Goal: Navigation & Orientation: Understand site structure

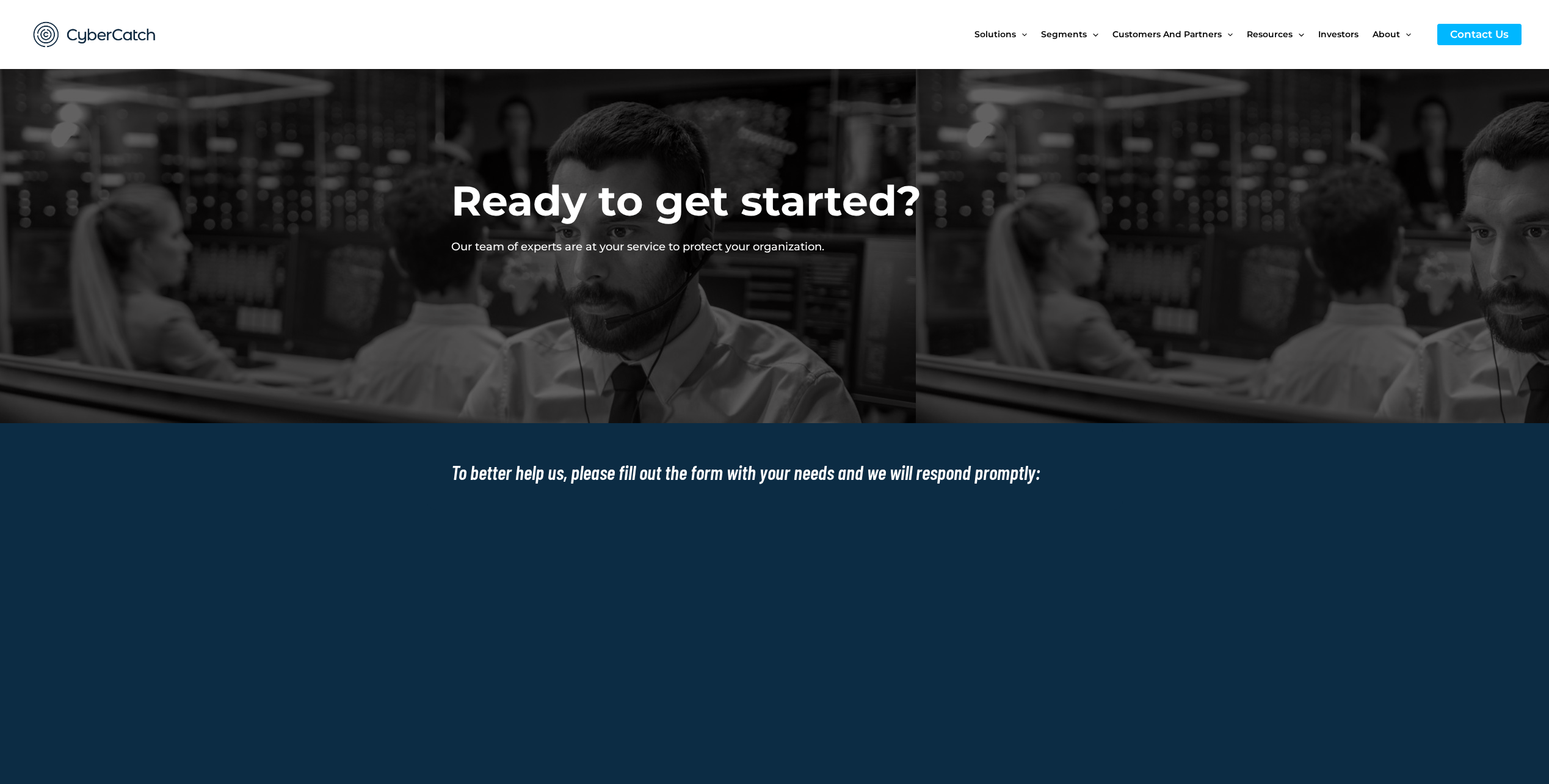
drag, startPoint x: 1130, startPoint y: 480, endPoint x: 1138, endPoint y: 553, distance: 73.4
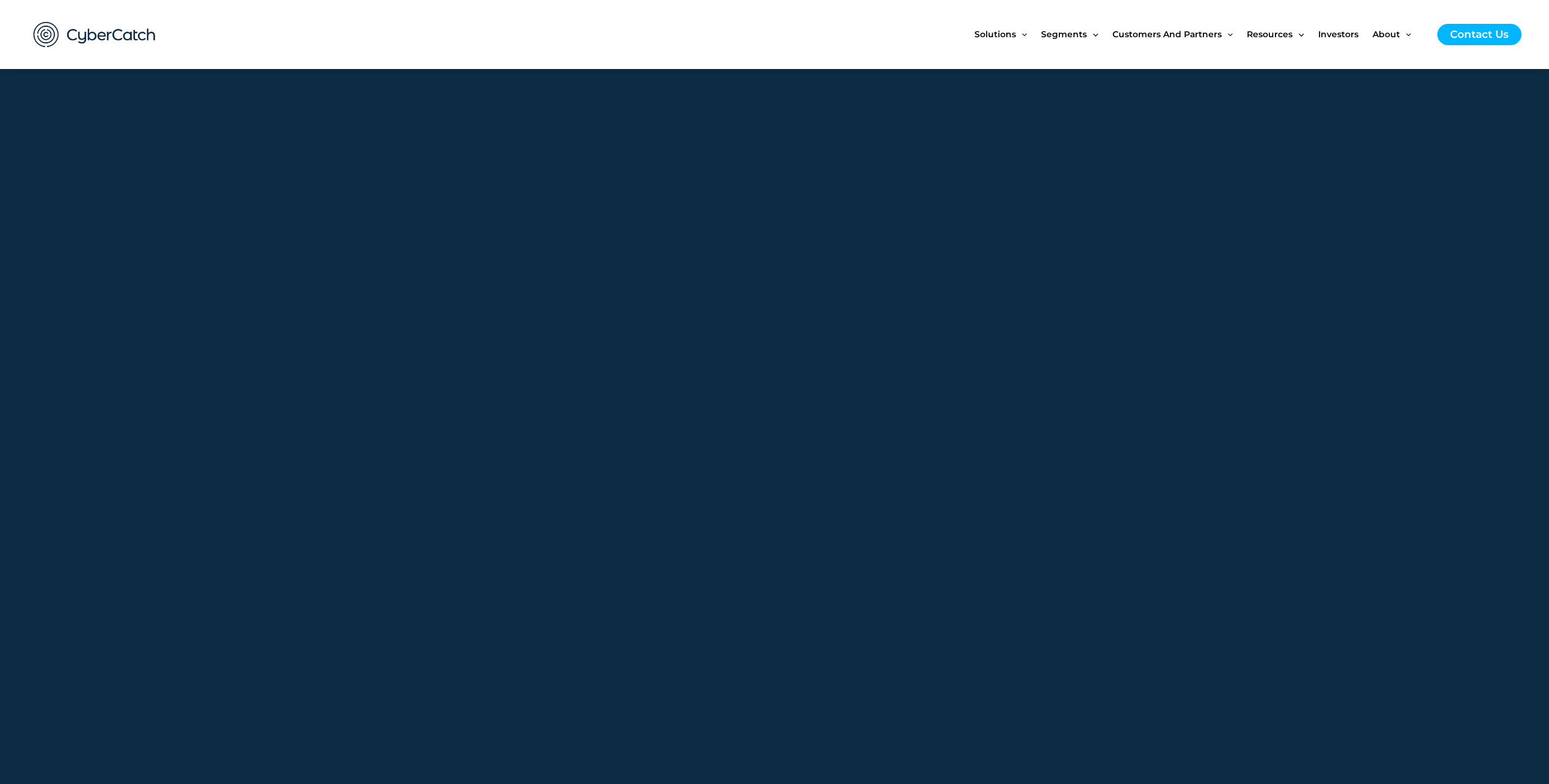
scroll to position [1315, 0]
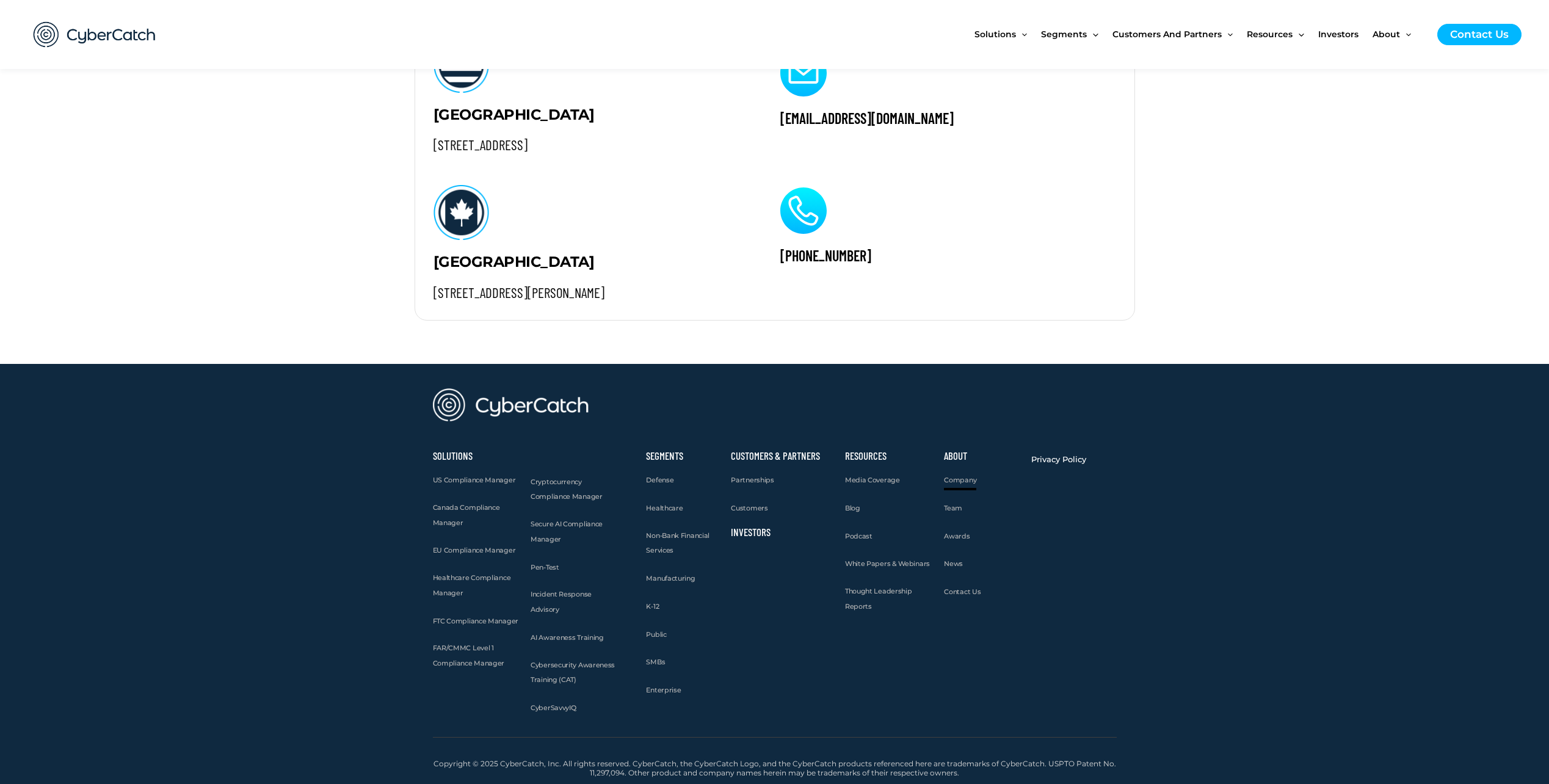
click at [968, 480] on span "Company" at bounding box center [960, 480] width 32 height 8
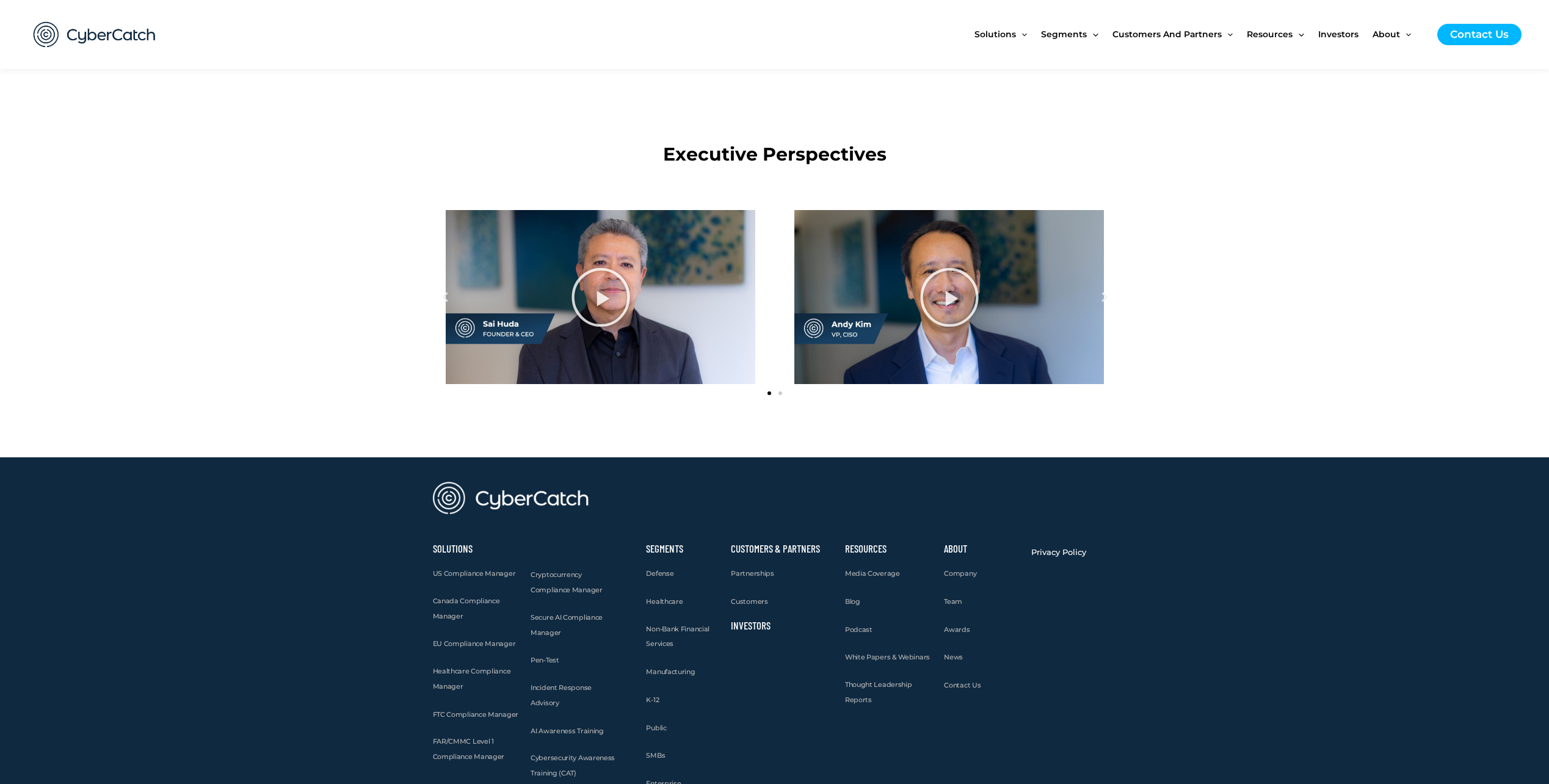
scroll to position [1417, 0]
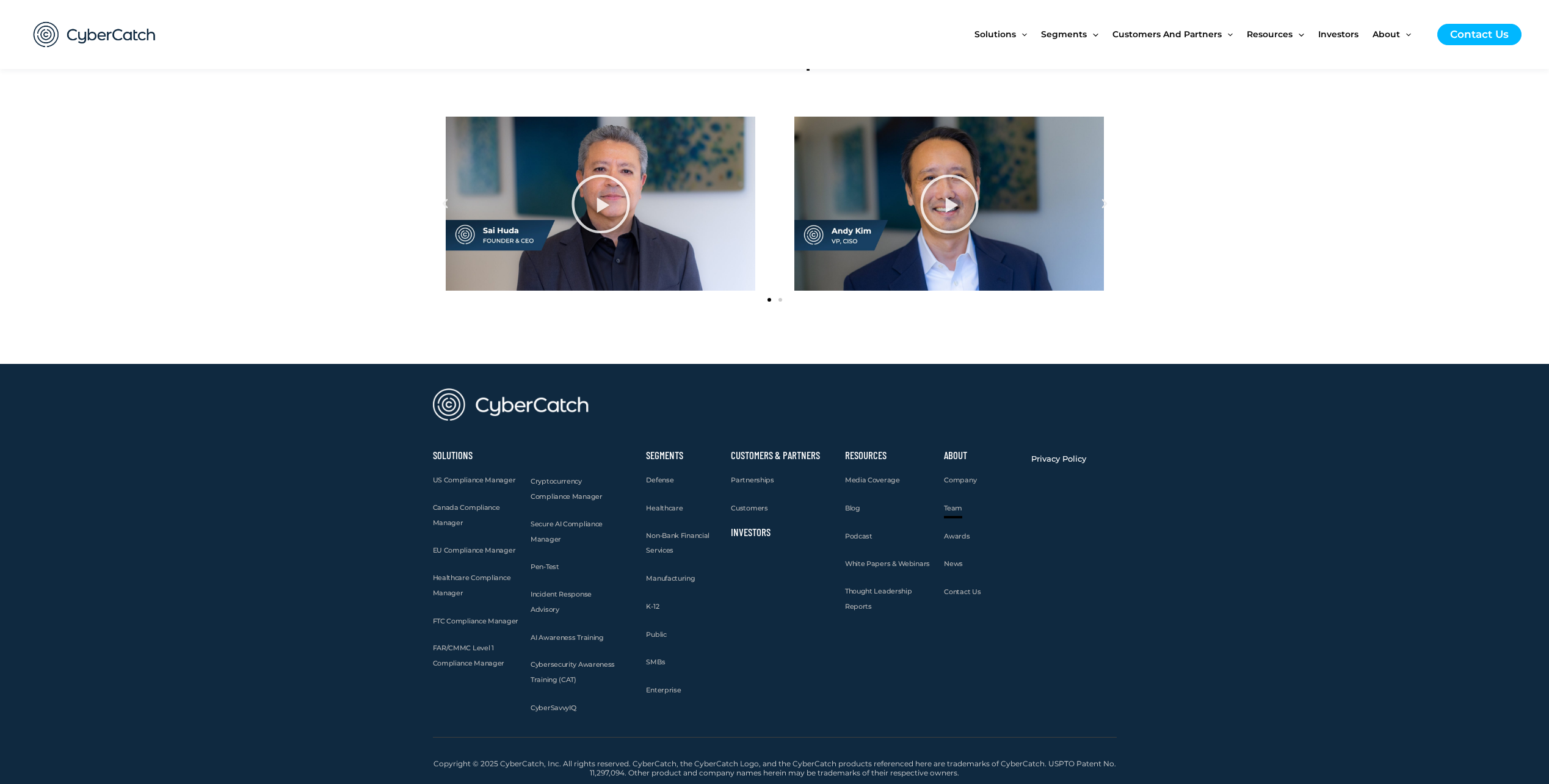
click at [957, 504] on span "Team" at bounding box center [953, 508] width 18 height 8
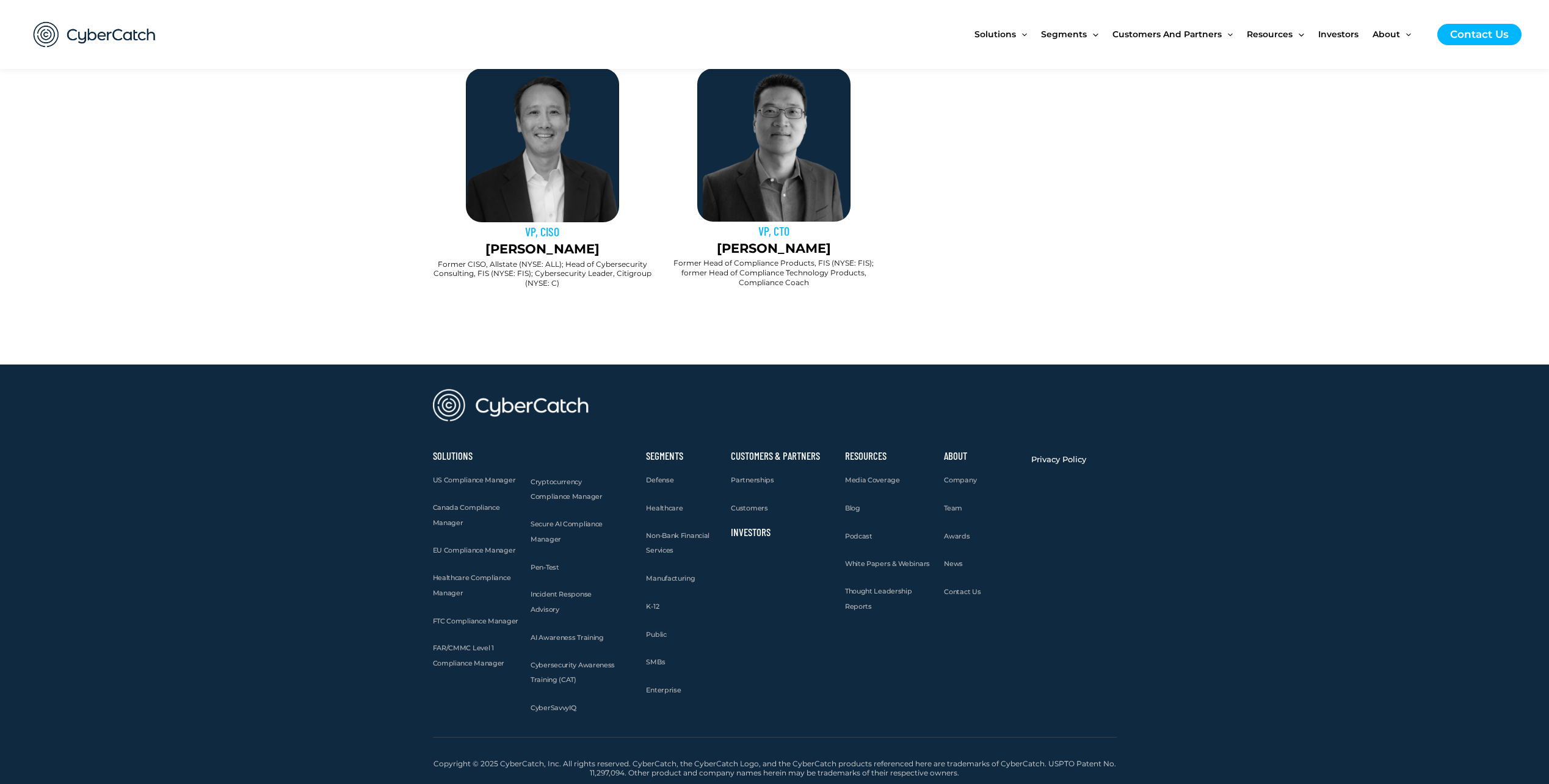
scroll to position [1212, 0]
click at [949, 588] on span "Contact Us" at bounding box center [963, 592] width 37 height 8
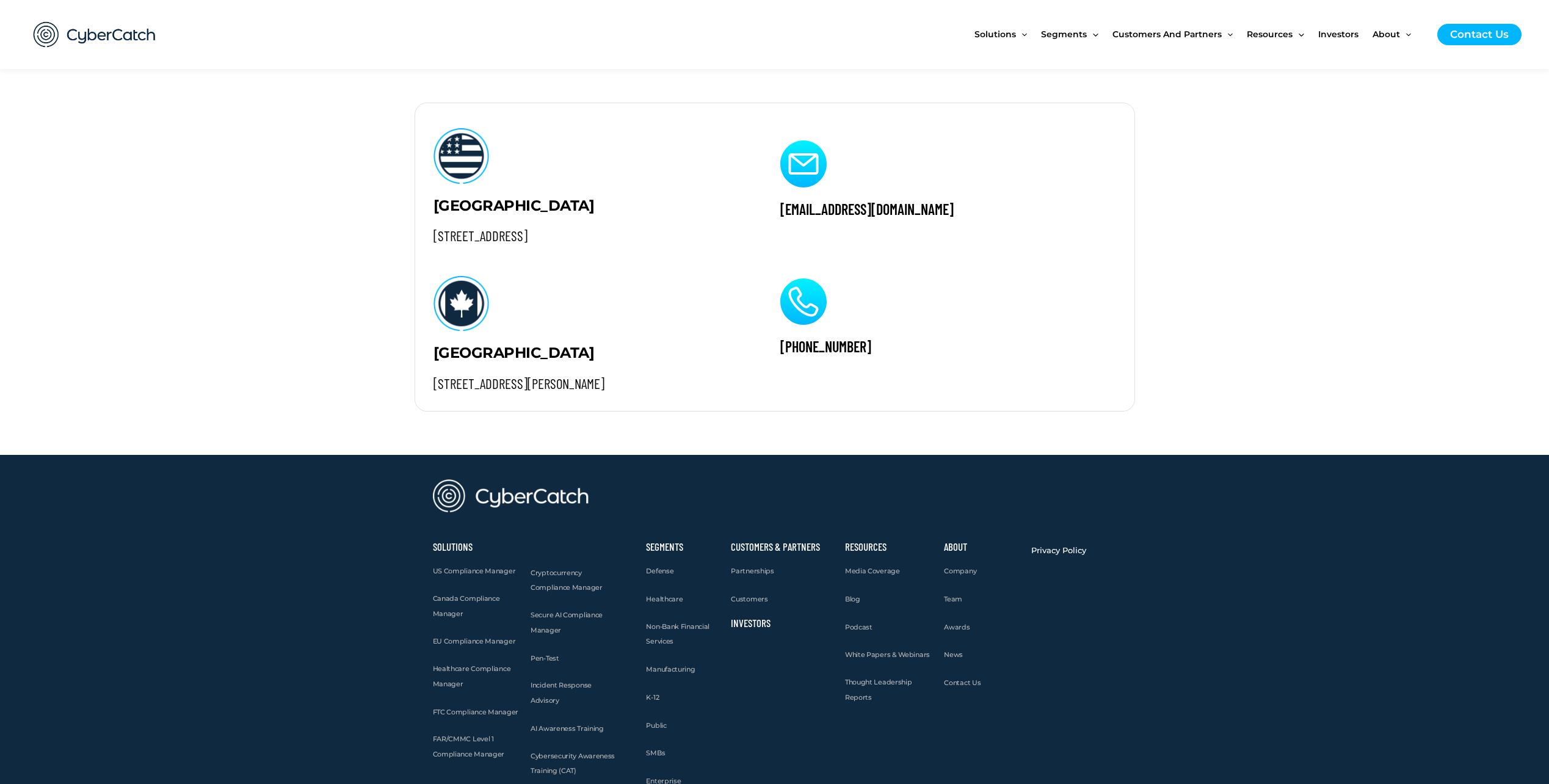
scroll to position [1315, 0]
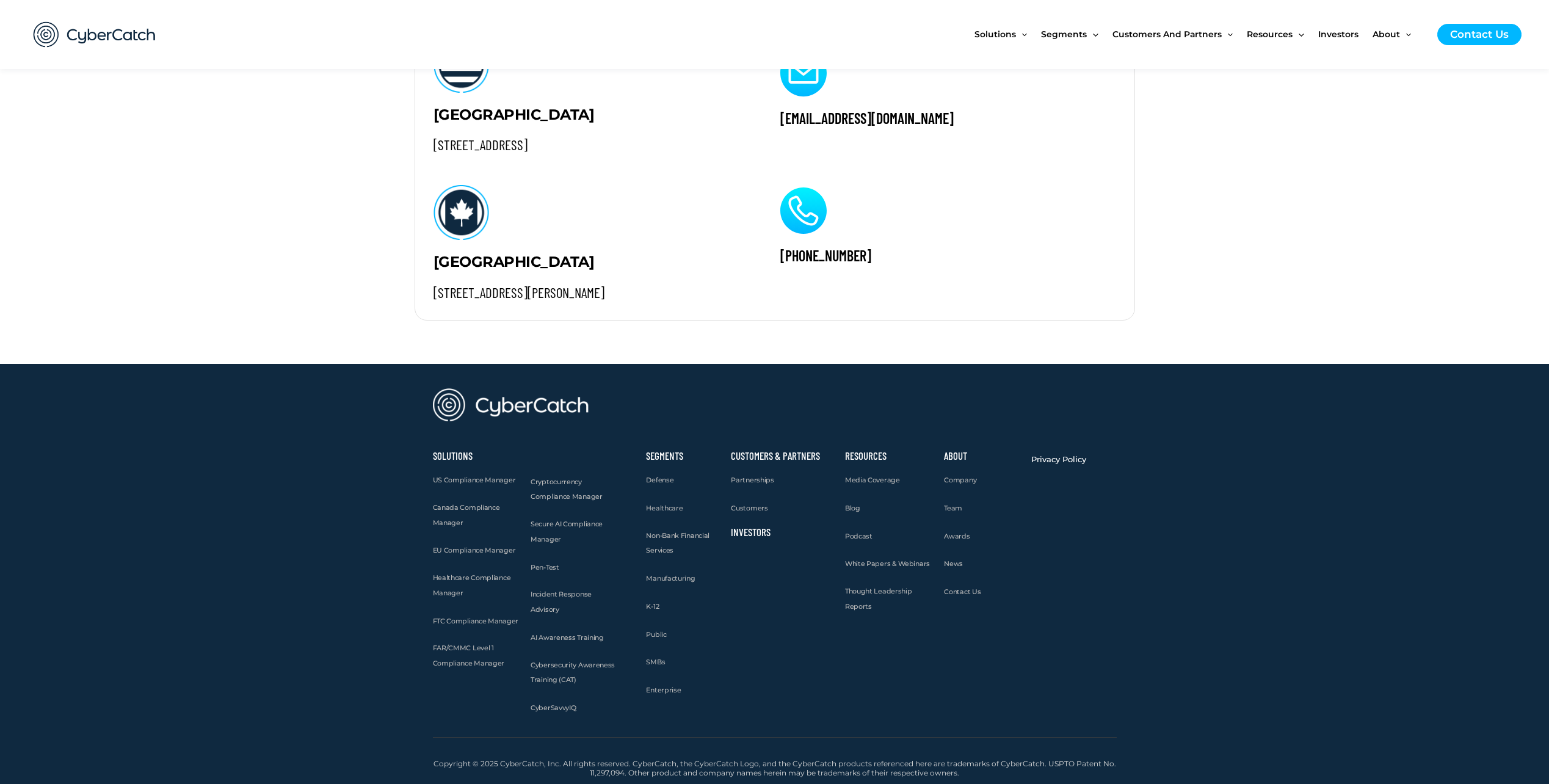
drag, startPoint x: 328, startPoint y: 577, endPoint x: 270, endPoint y: 319, distance: 264.4
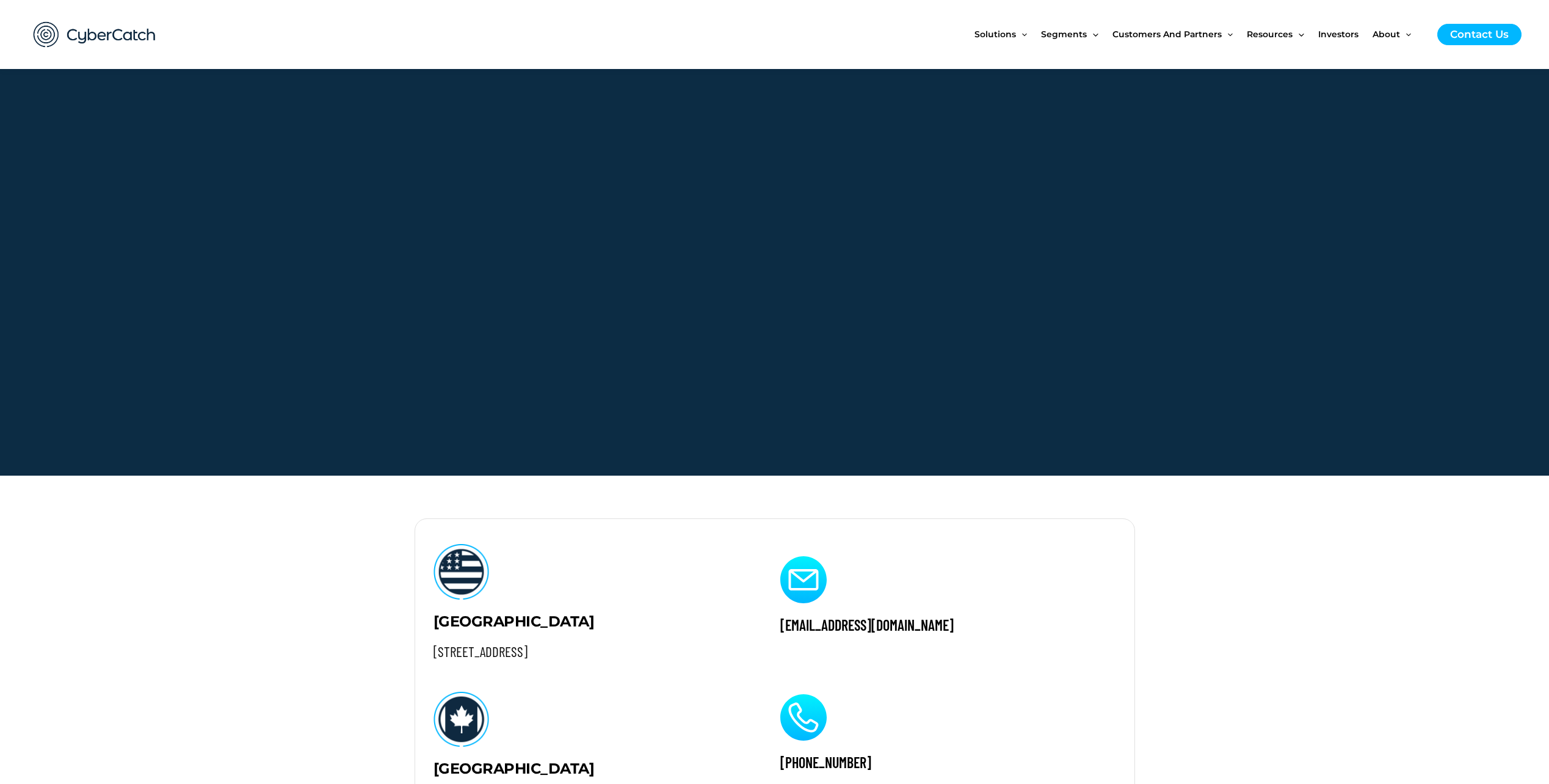
scroll to position [0, 0]
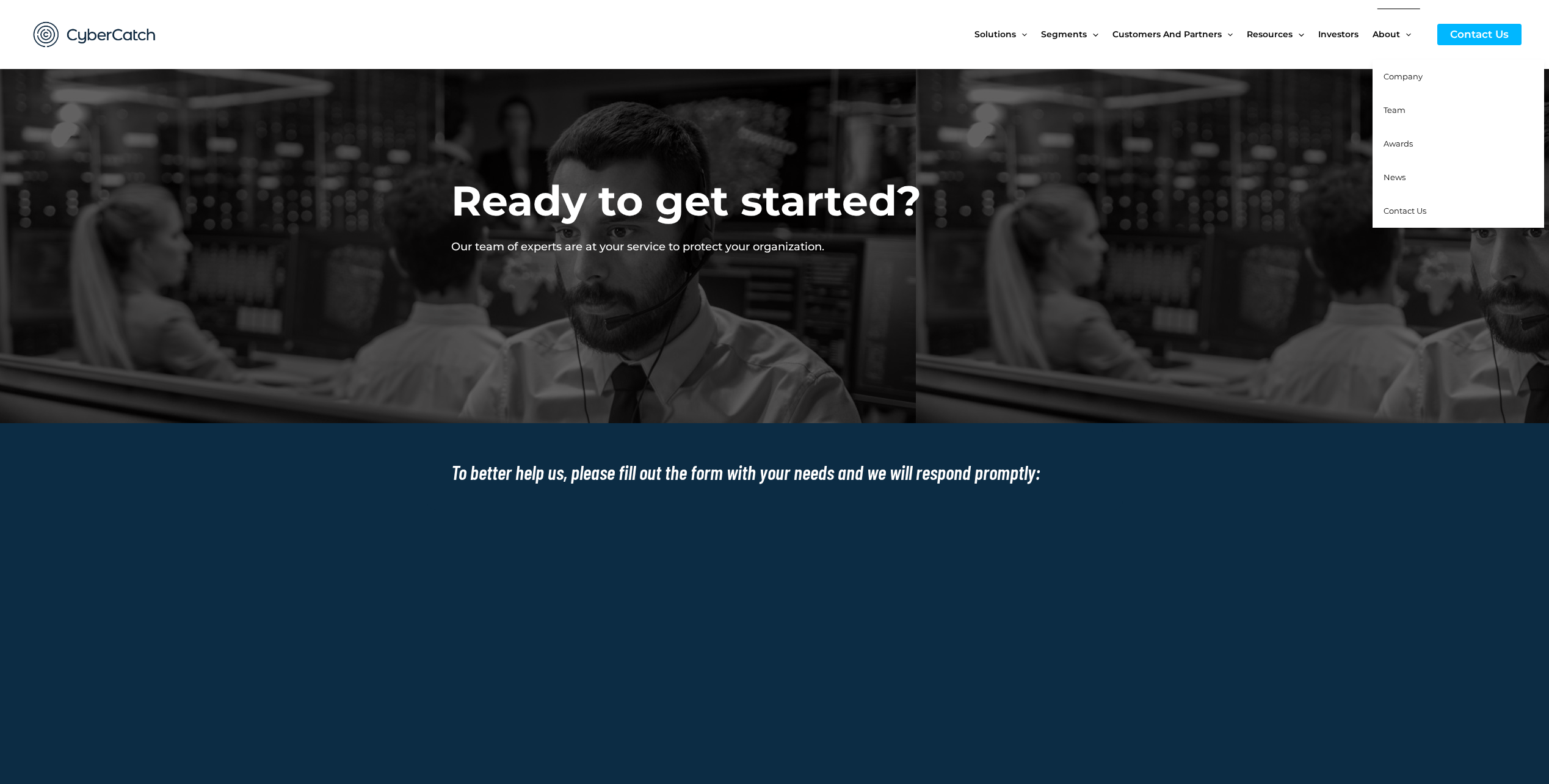
click at [1394, 81] on span "Company" at bounding box center [1403, 76] width 39 height 10
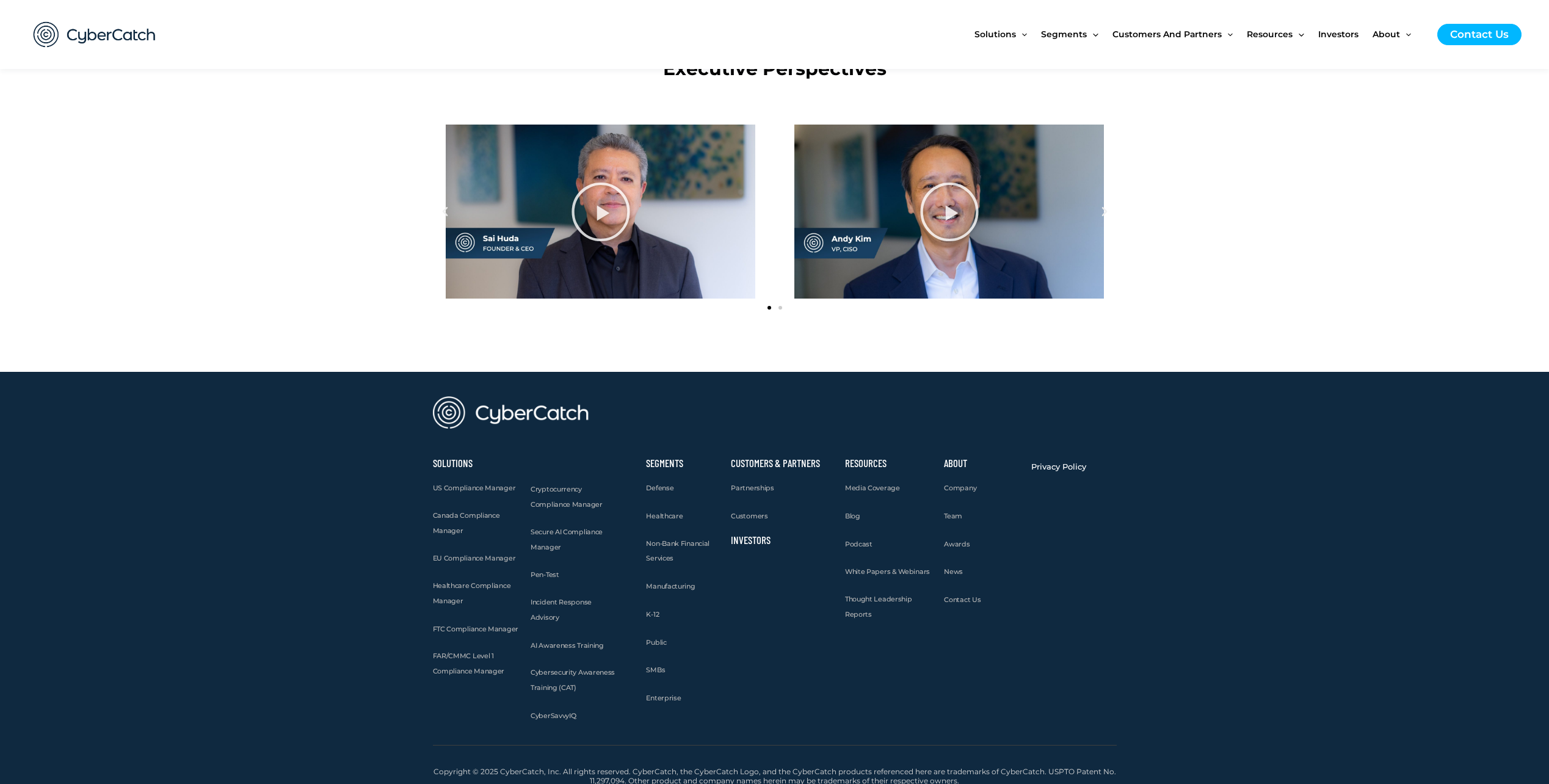
scroll to position [1417, 0]
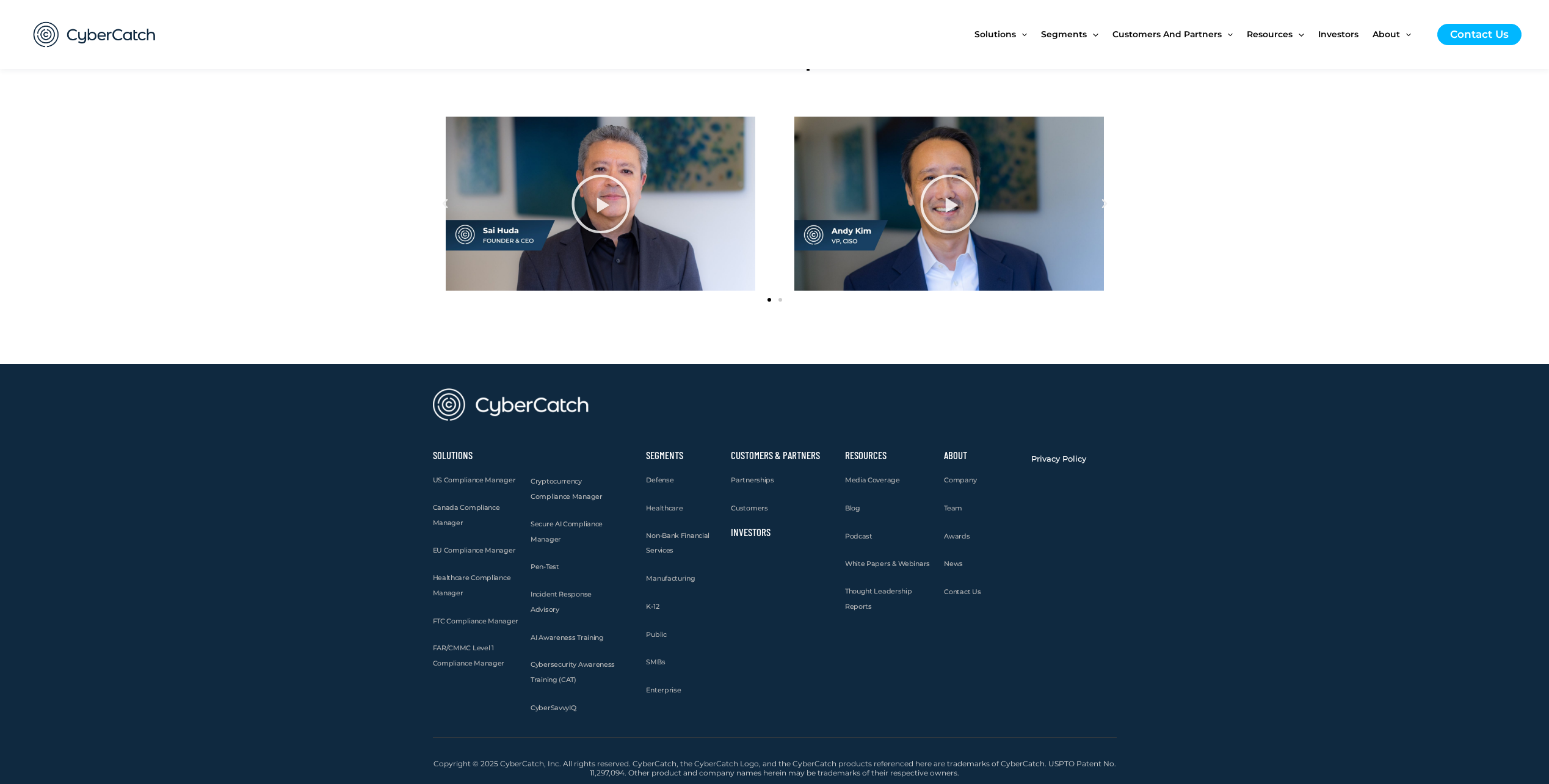
drag, startPoint x: 268, startPoint y: 550, endPoint x: 268, endPoint y: 543, distance: 7.0
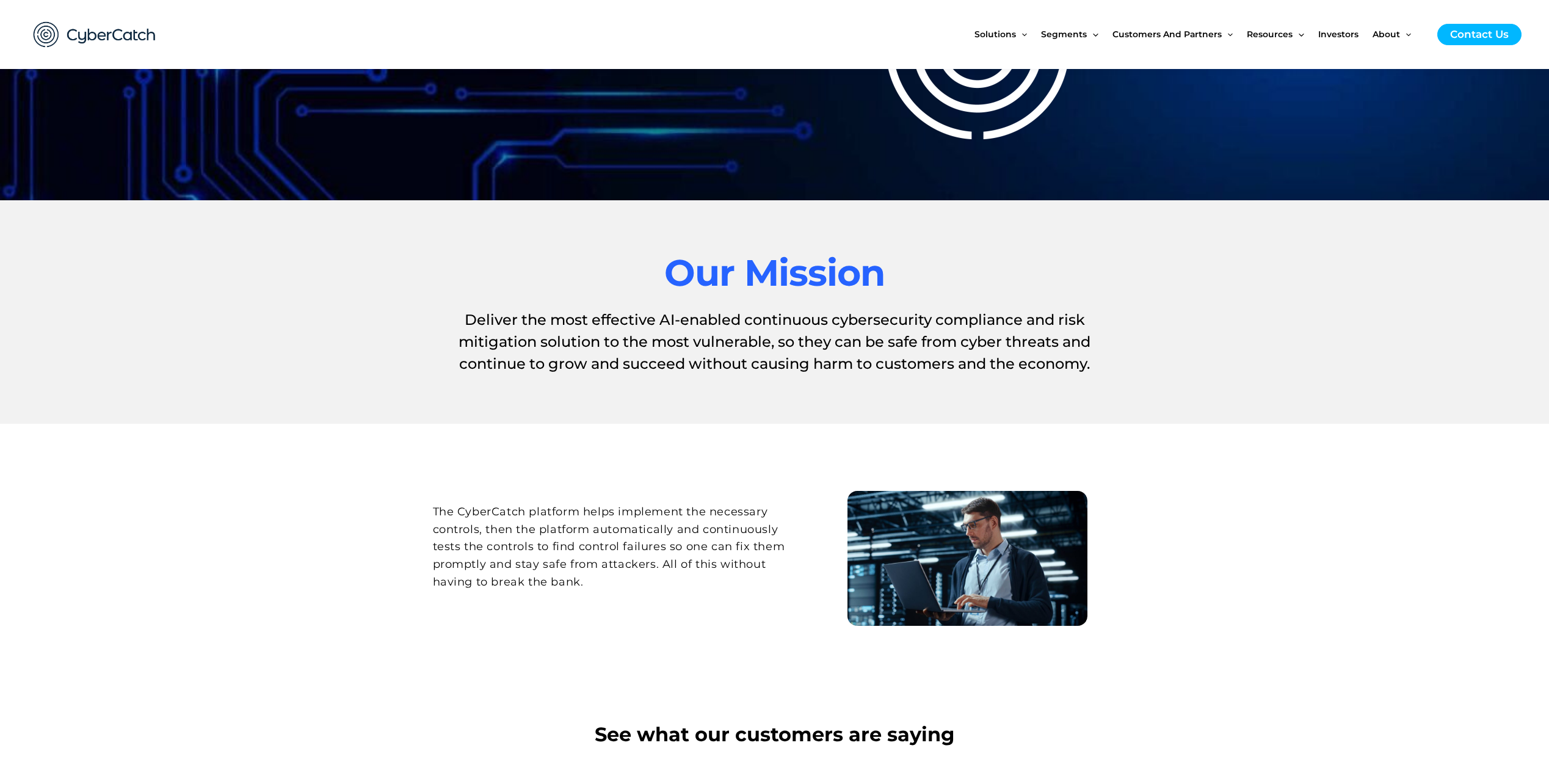
scroll to position [0, 0]
